Goal: Task Accomplishment & Management: Use online tool/utility

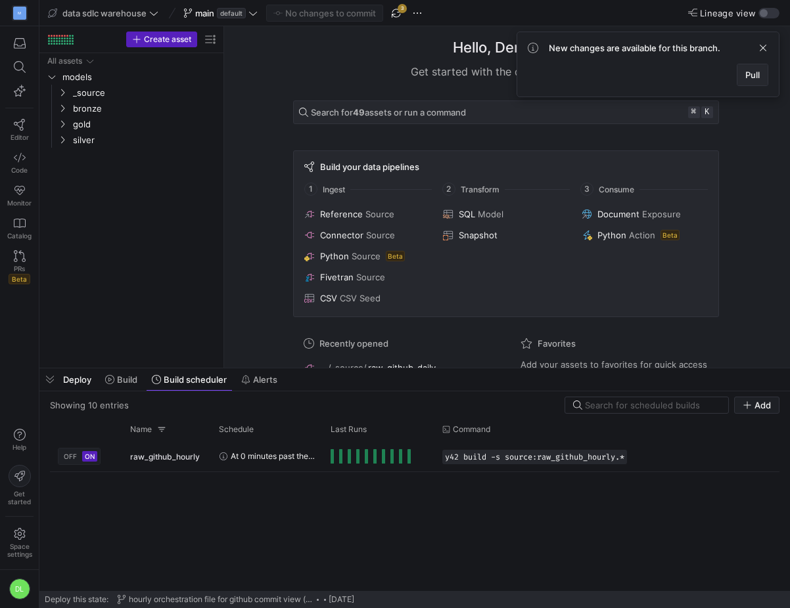
click at [755, 74] on span "Pull" at bounding box center [752, 75] width 14 height 11
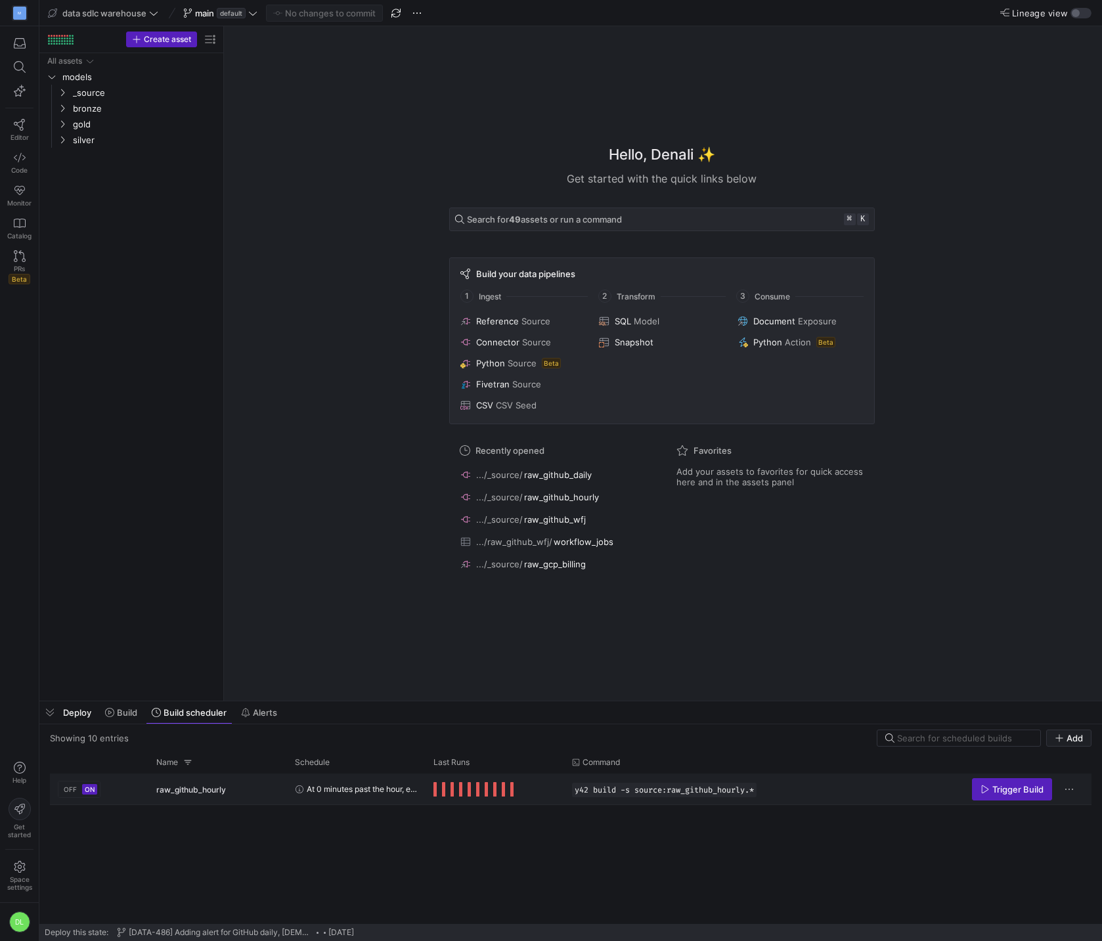
click at [379, 792] on span "At 0 minutes past the hour, every 3 hours, every day" at bounding box center [362, 789] width 111 height 31
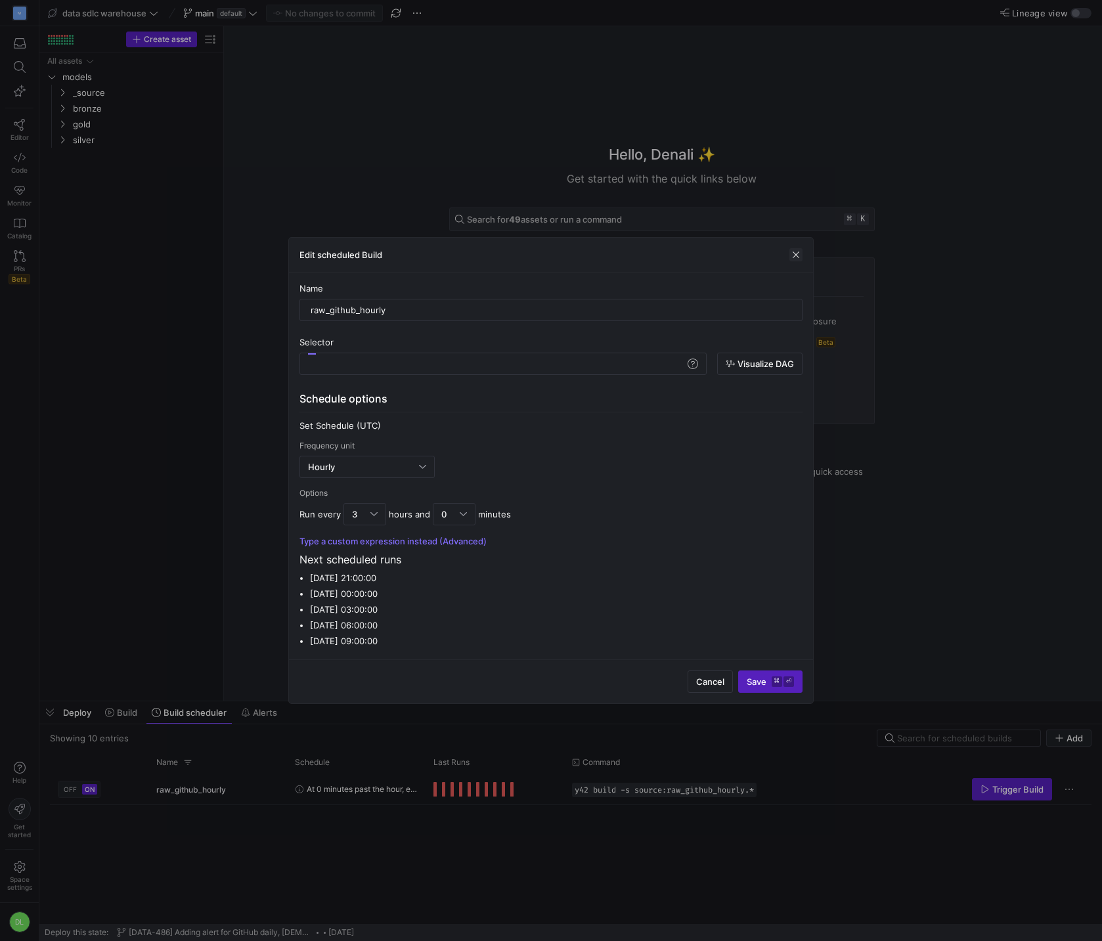
click at [797, 252] on span "button" at bounding box center [796, 254] width 13 height 13
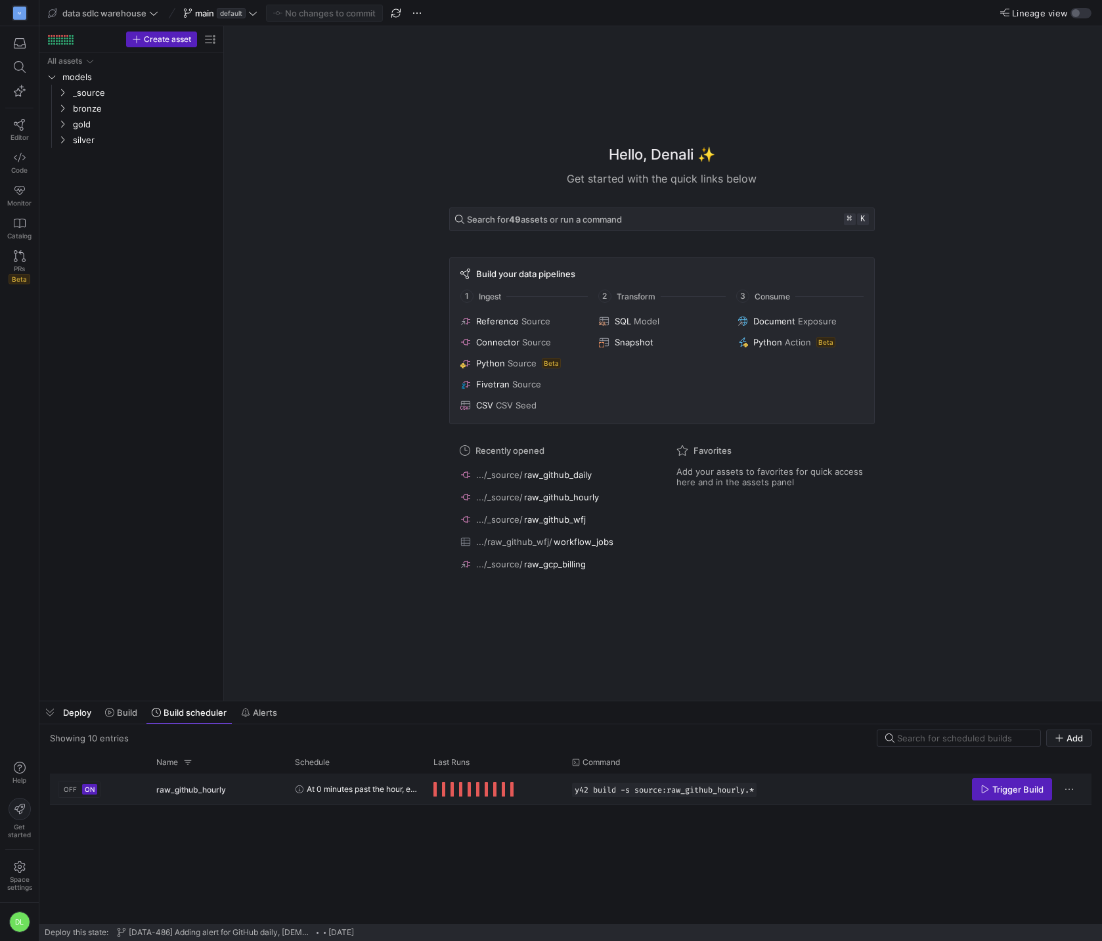
click at [158, 783] on span "raw_github_hourly" at bounding box center [191, 789] width 70 height 31
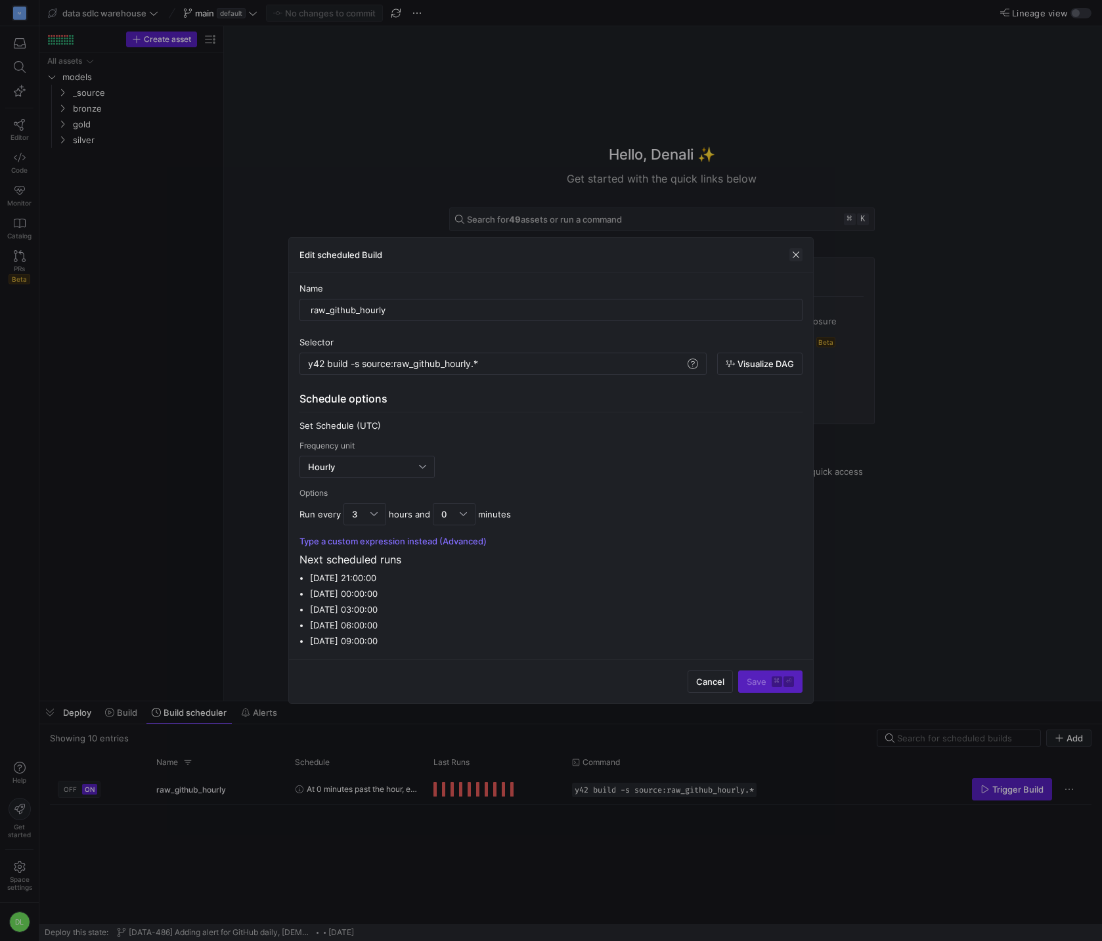
click at [799, 254] on span "button" at bounding box center [796, 254] width 13 height 13
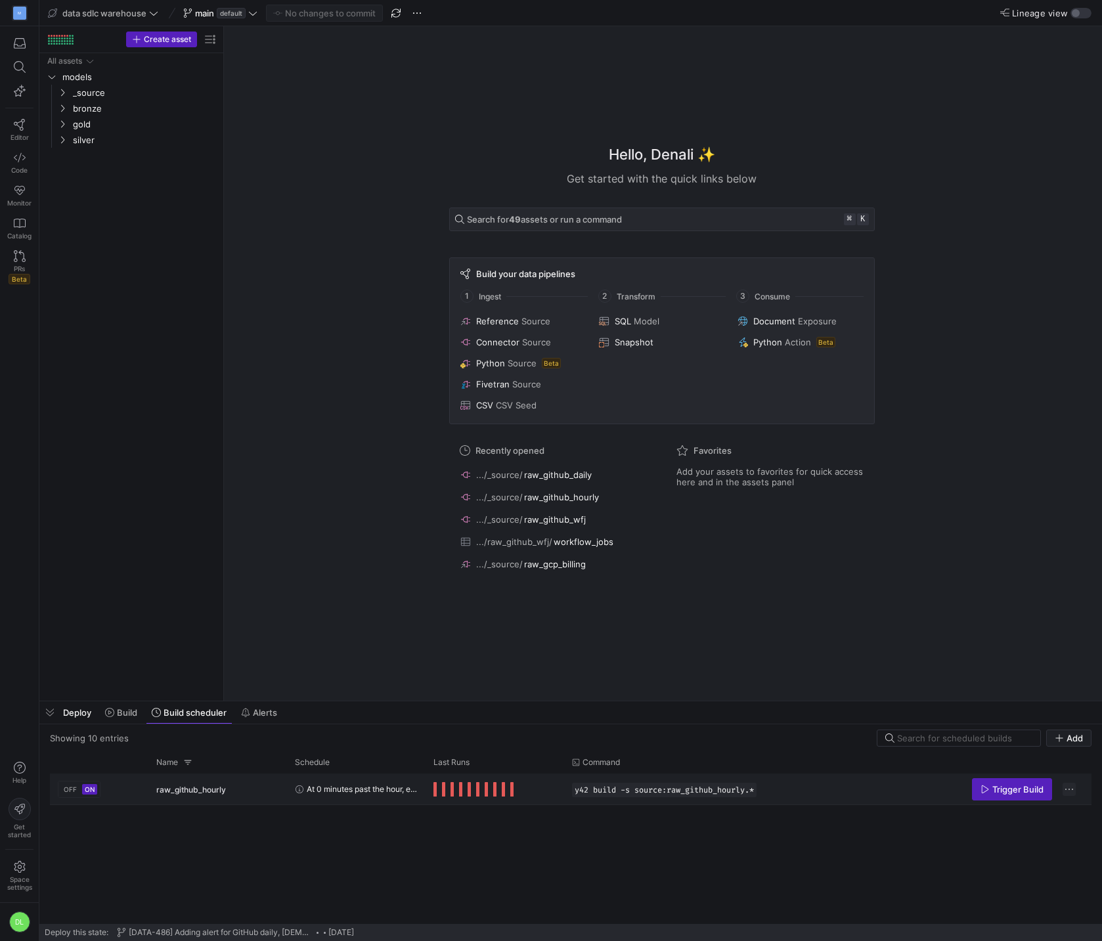
click at [1065, 788] on span "Press SPACE to select this row." at bounding box center [1069, 789] width 13 height 13
click at [81, 280] on div at bounding box center [551, 470] width 1102 height 941
click at [458, 790] on div "Press SPACE to select this row." at bounding box center [474, 789] width 80 height 14
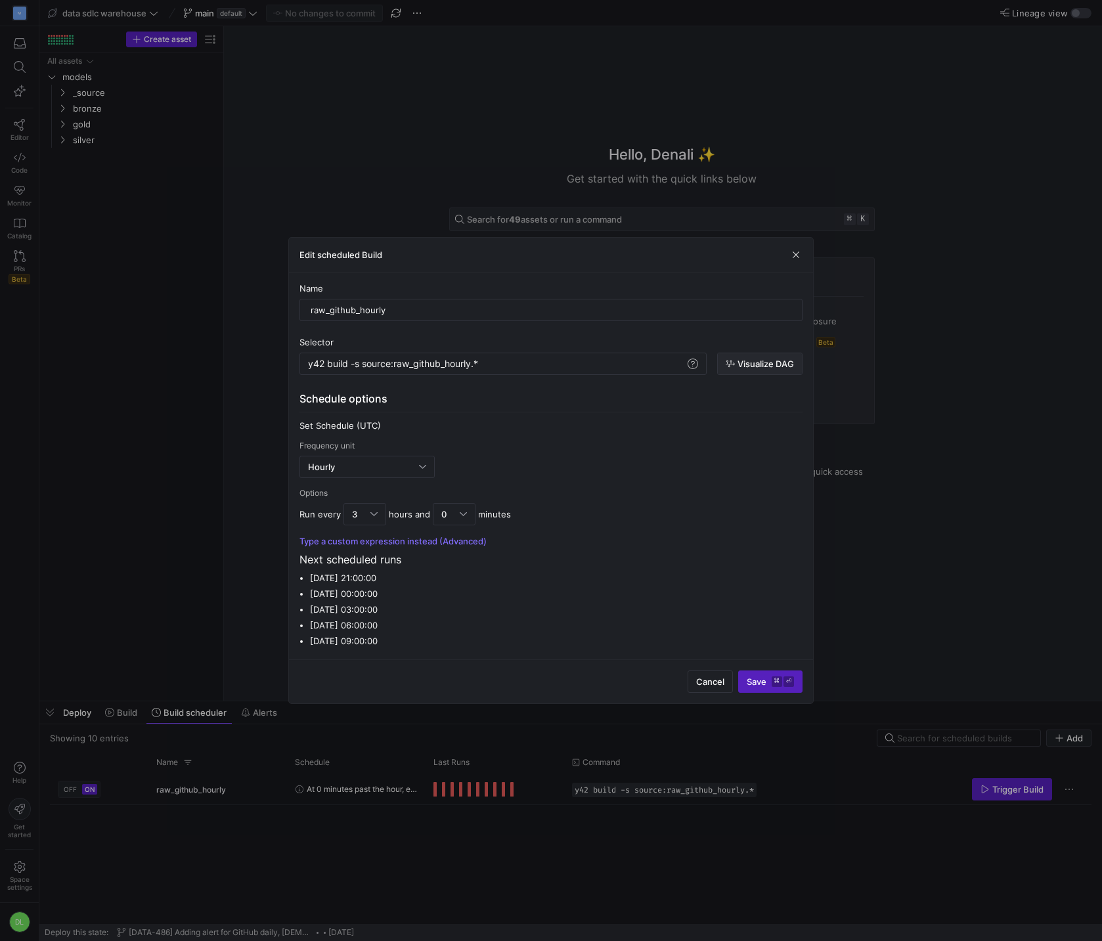
click at [760, 361] on span "Visualize DAG" at bounding box center [766, 364] width 56 height 11
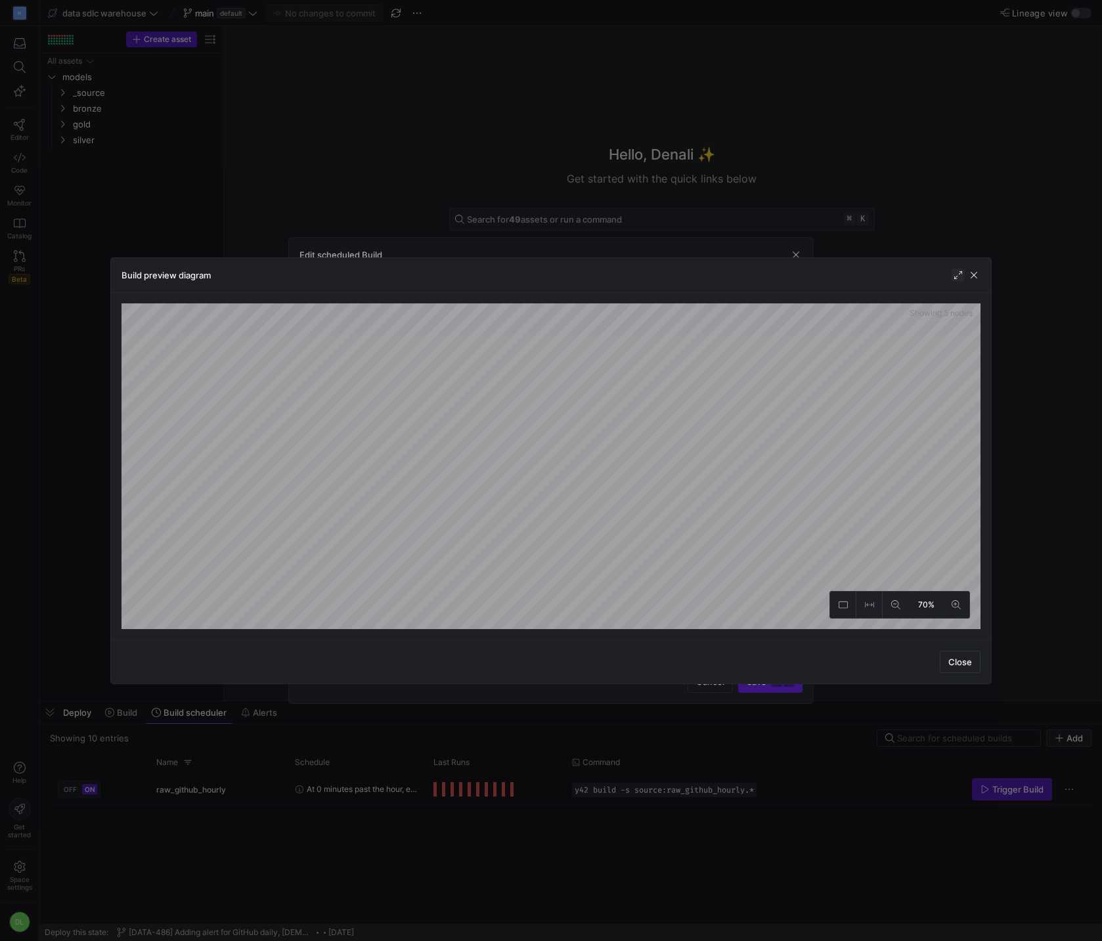
click at [954, 274] on span "button" at bounding box center [958, 275] width 13 height 13
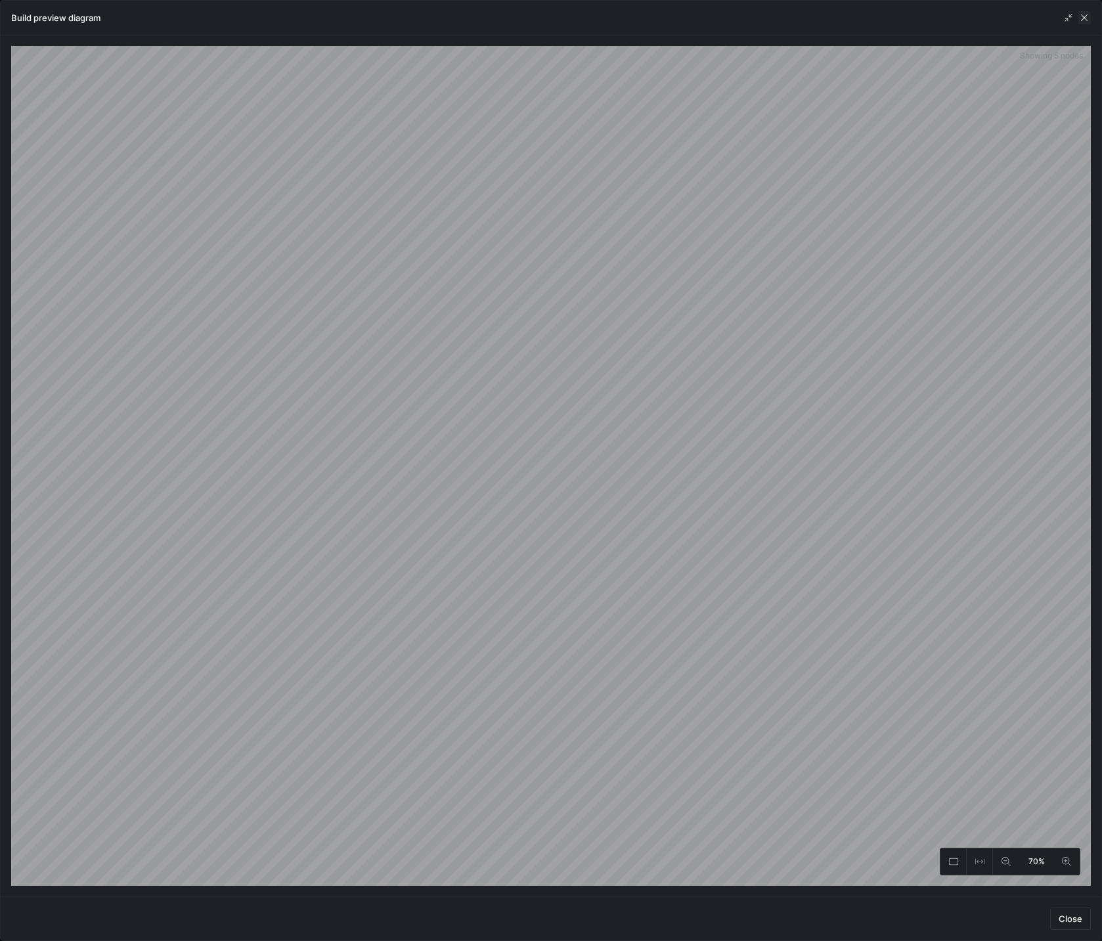
click at [1081, 20] on span "button" at bounding box center [1084, 17] width 13 height 13
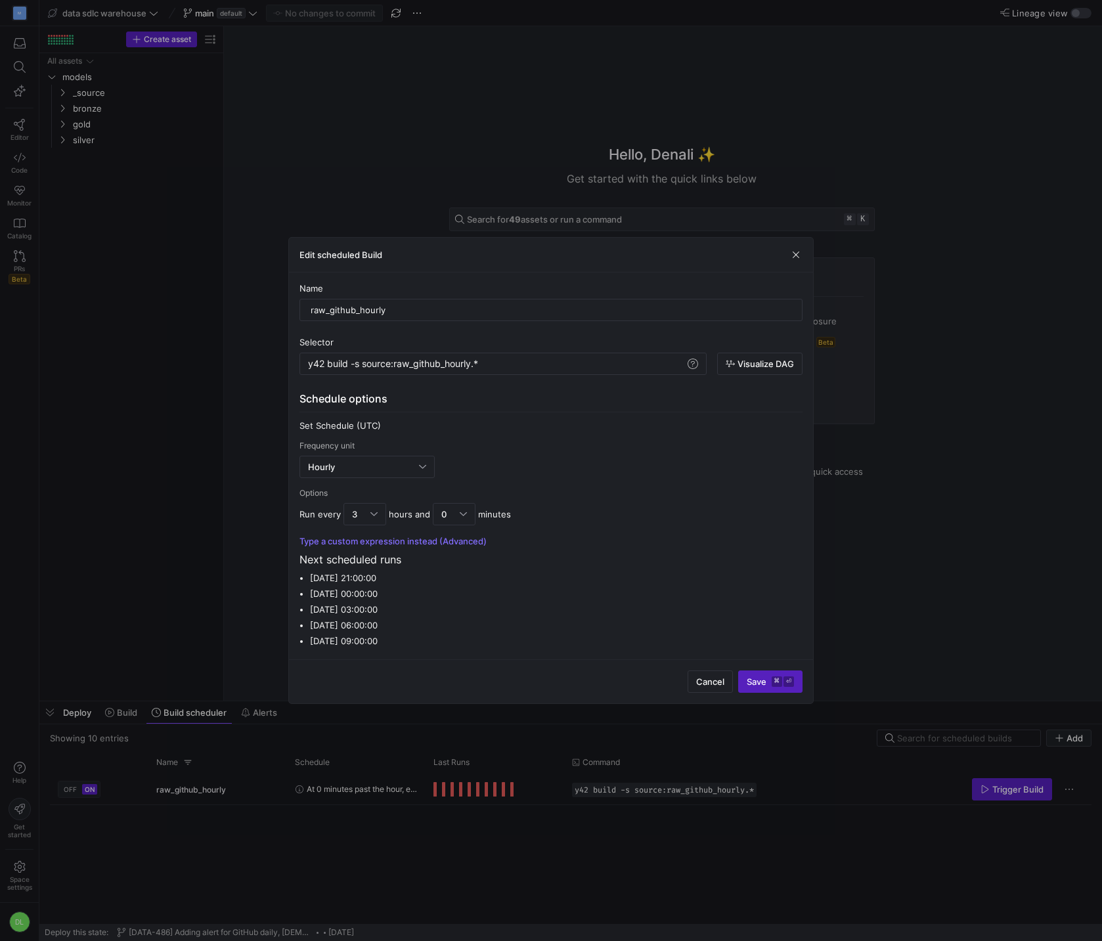
click at [151, 271] on div at bounding box center [551, 470] width 1102 height 941
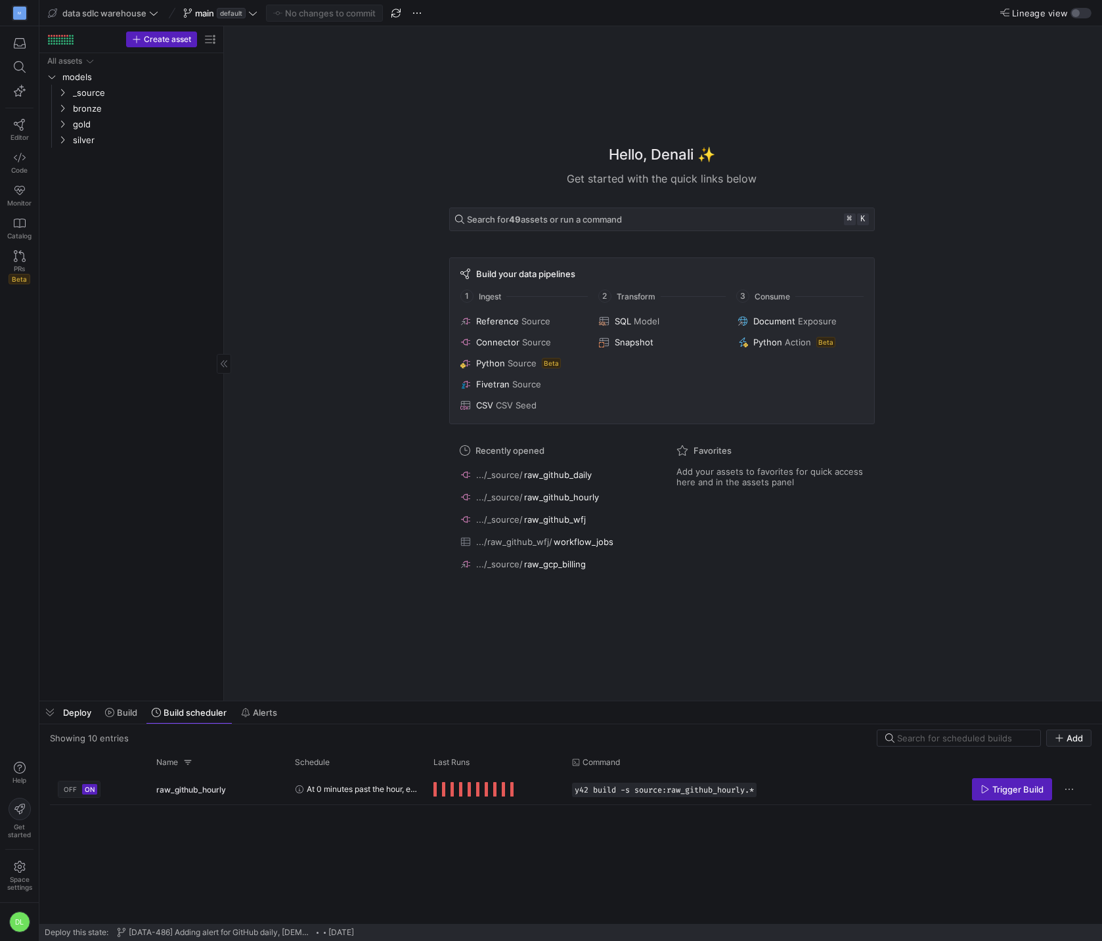
click at [84, 351] on div "All assets models _source bronze gold silver" at bounding box center [131, 374] width 173 height 642
click at [83, 7] on span at bounding box center [103, 13] width 116 height 16
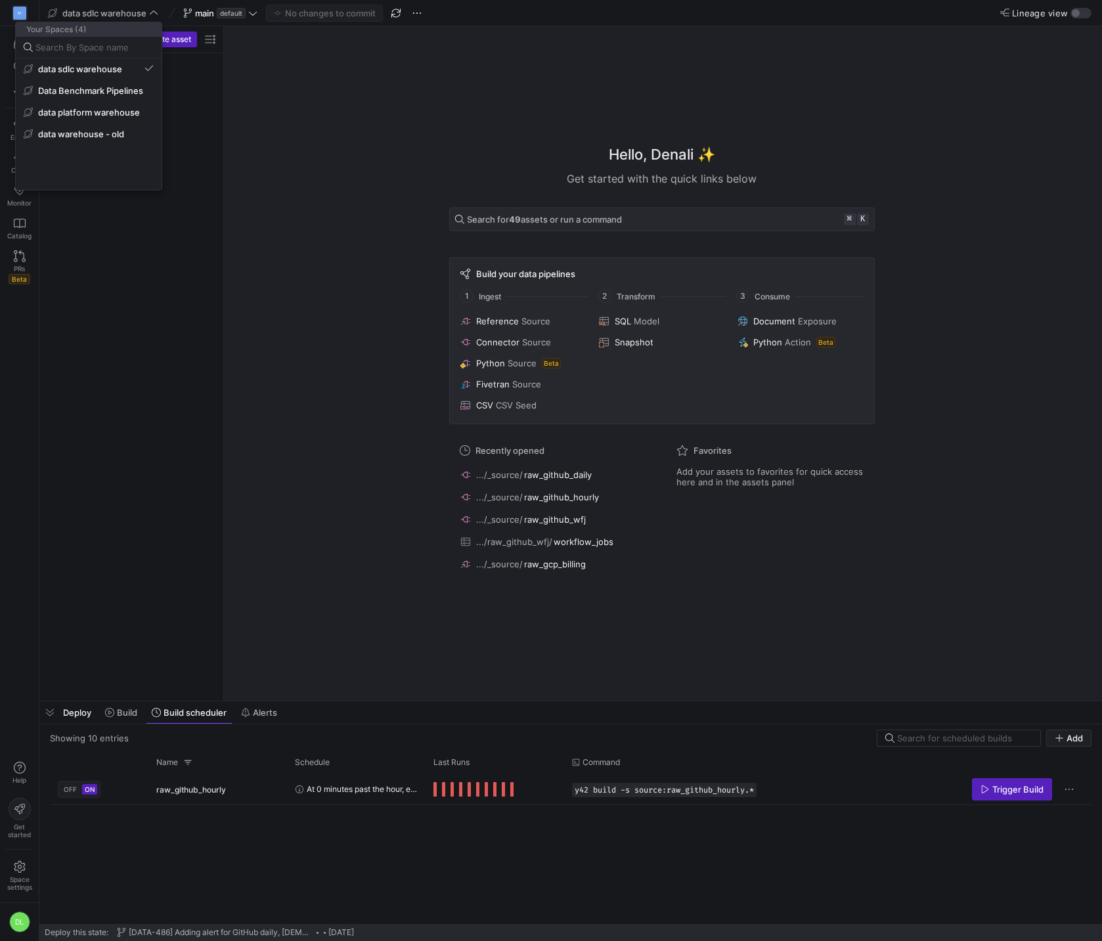
click at [141, 341] on div at bounding box center [551, 470] width 1102 height 941
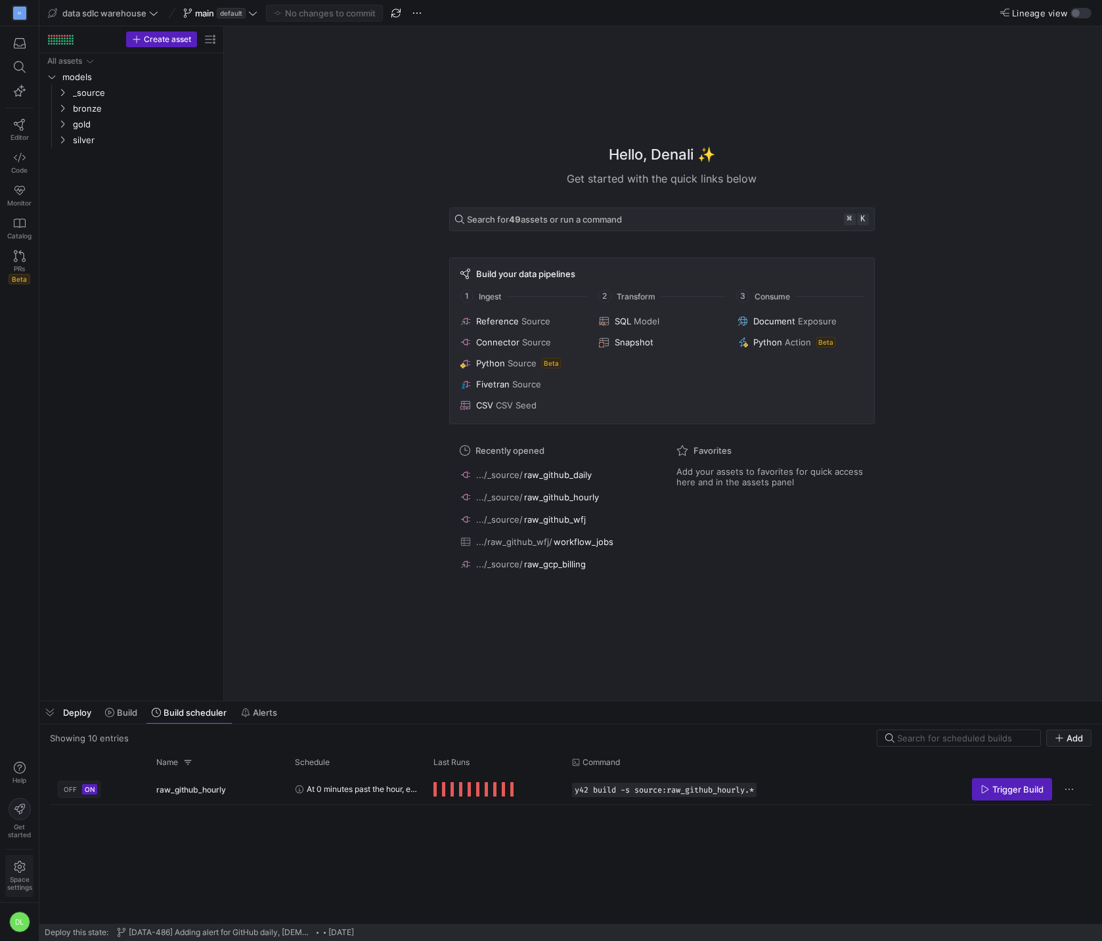
click at [16, 879] on span "Space settings" at bounding box center [19, 884] width 25 height 16
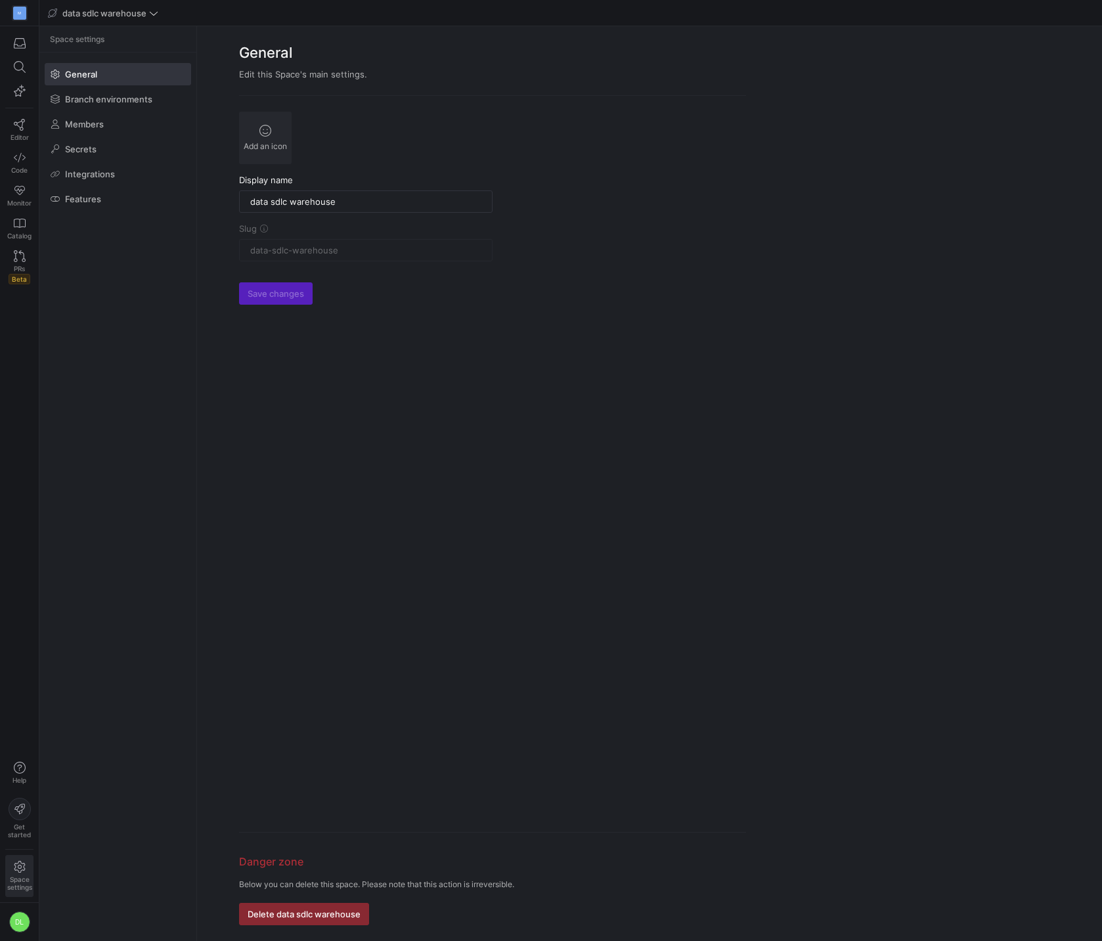
click at [120, 429] on y42-org-space-settings-sidebar "Space settings General Branch environments Members Secrets Integrations Features" at bounding box center [117, 483] width 157 height 915
click at [17, 581] on div "M Editor Code Monitor Catalog PRs Beta Help Get started Space settings DL" at bounding box center [19, 470] width 39 height 941
click at [69, 13] on span "data sdlc warehouse" at bounding box center [104, 13] width 84 height 11
click at [20, 9] on div at bounding box center [551, 470] width 1102 height 941
click at [18, 12] on div "M" at bounding box center [19, 13] width 13 height 13
